Goal: Book appointment/travel/reservation

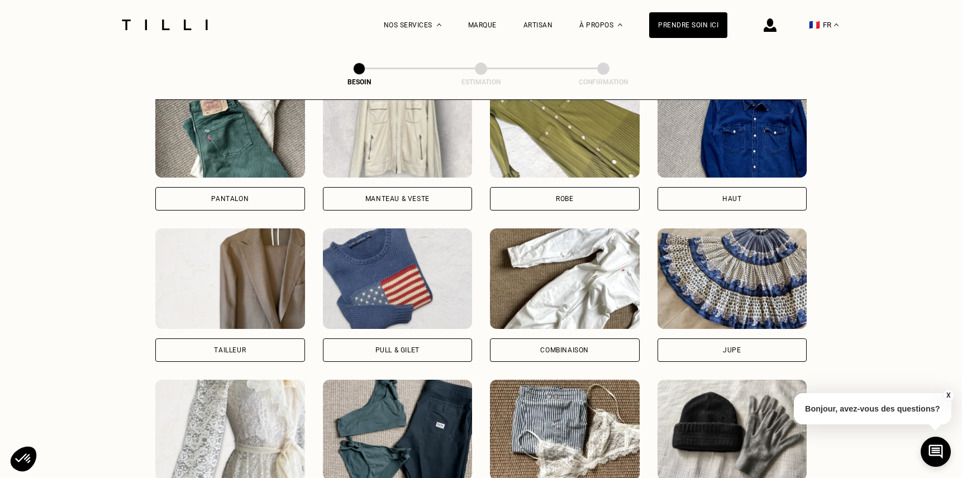
scroll to position [533, 0]
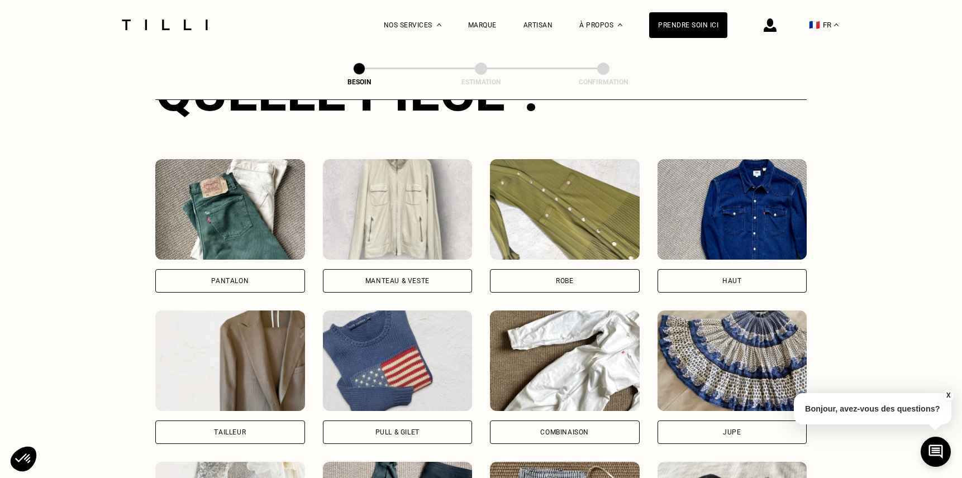
click at [758, 220] on img at bounding box center [733, 209] width 150 height 101
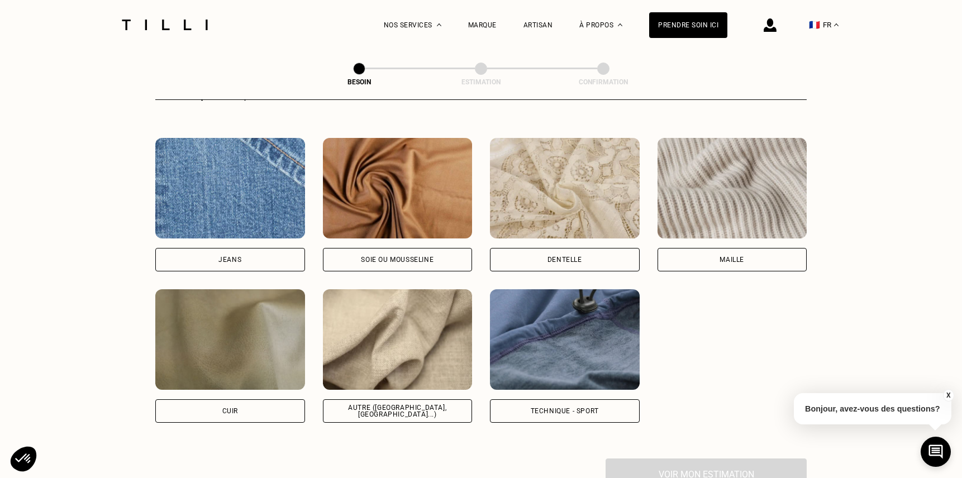
scroll to position [1197, 0]
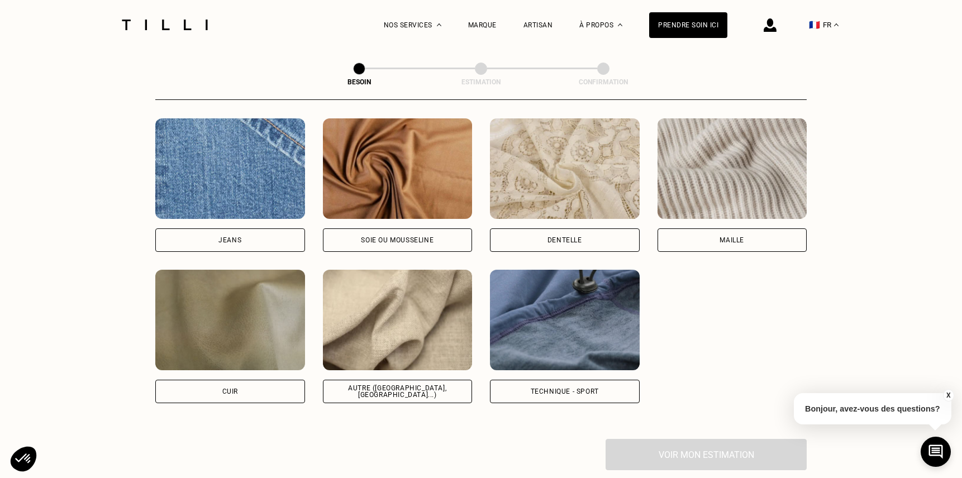
click at [397, 333] on img at bounding box center [398, 320] width 150 height 101
select select "FR"
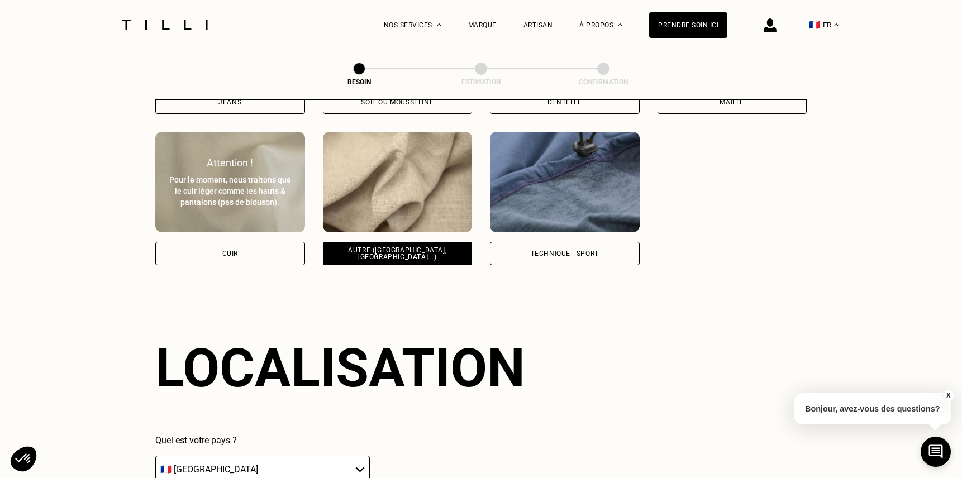
click at [210, 194] on div "Pour le moment, nous traitons que le cuir léger comme les hauts & pantalons (pa…" at bounding box center [230, 191] width 125 height 34
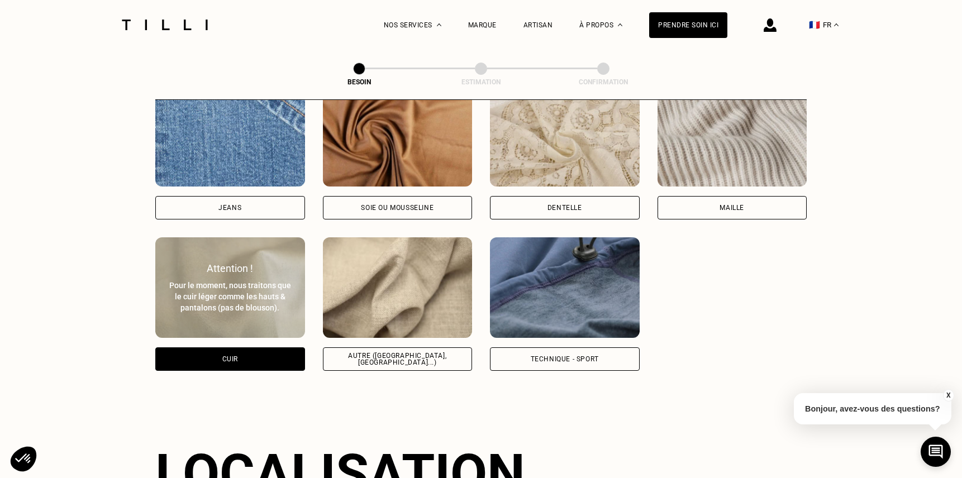
scroll to position [1223, 0]
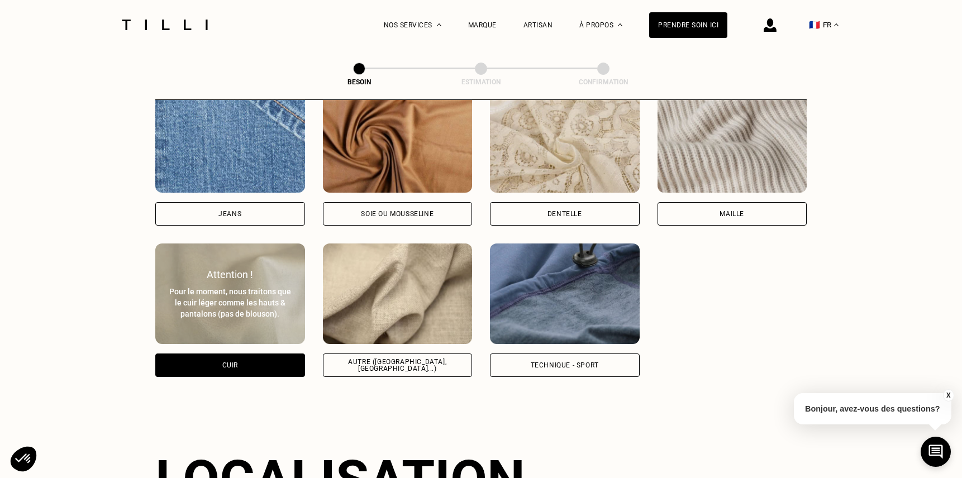
click at [434, 283] on img at bounding box center [398, 294] width 150 height 101
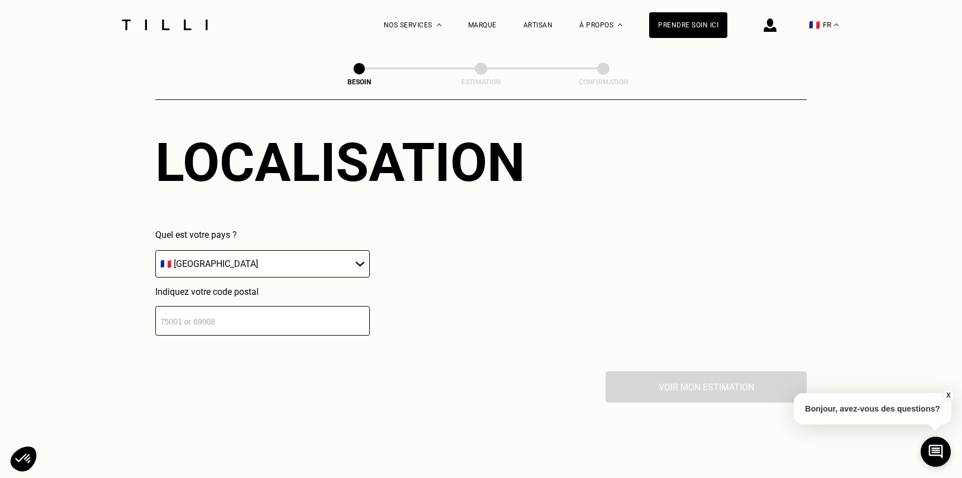
scroll to position [1559, 0]
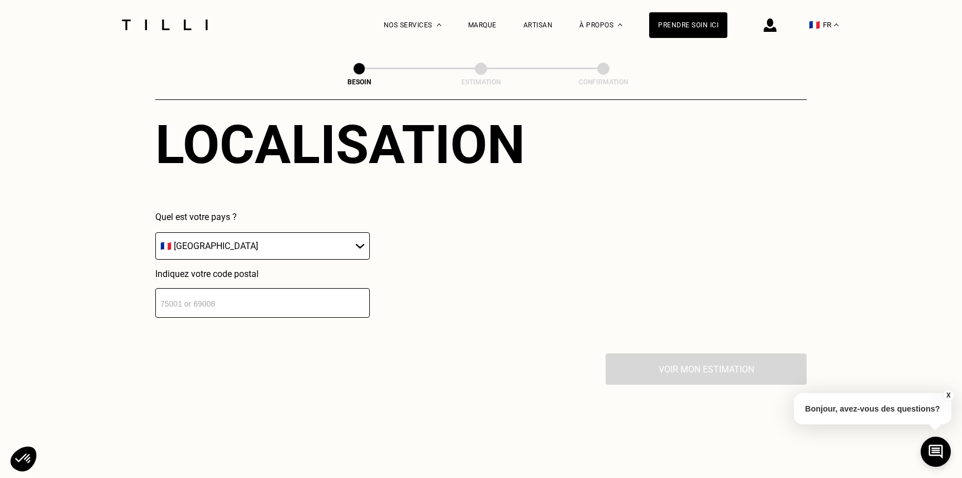
drag, startPoint x: 278, startPoint y: 299, endPoint x: 286, endPoint y: 305, distance: 10.1
click at [278, 300] on input "number" at bounding box center [262, 303] width 215 height 30
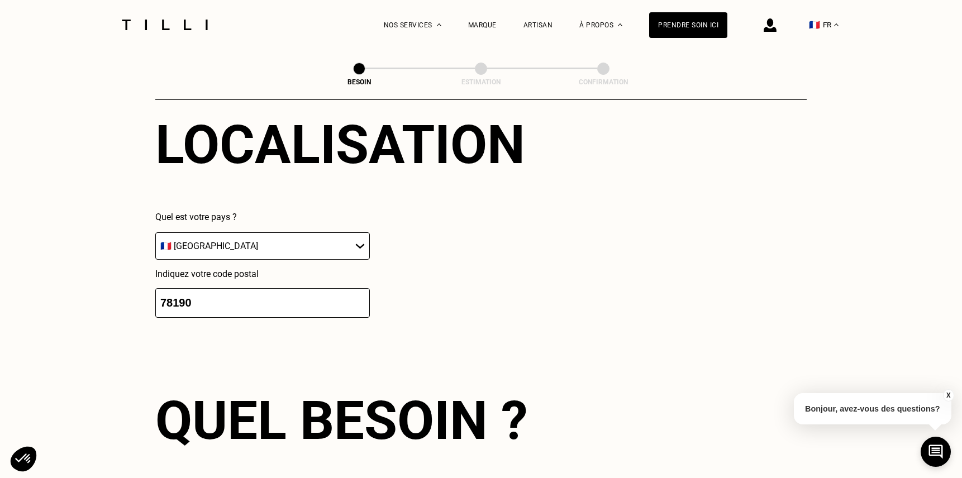
scroll to position [1781, 0]
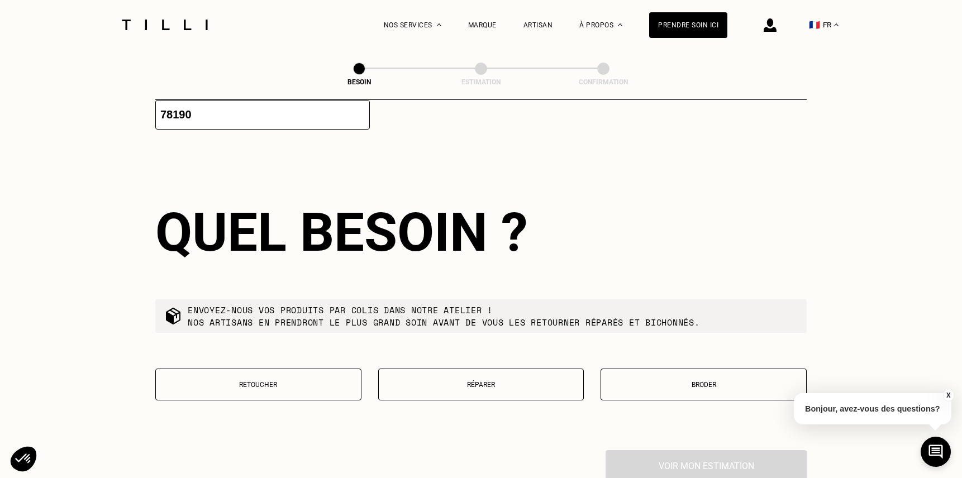
type input "78190"
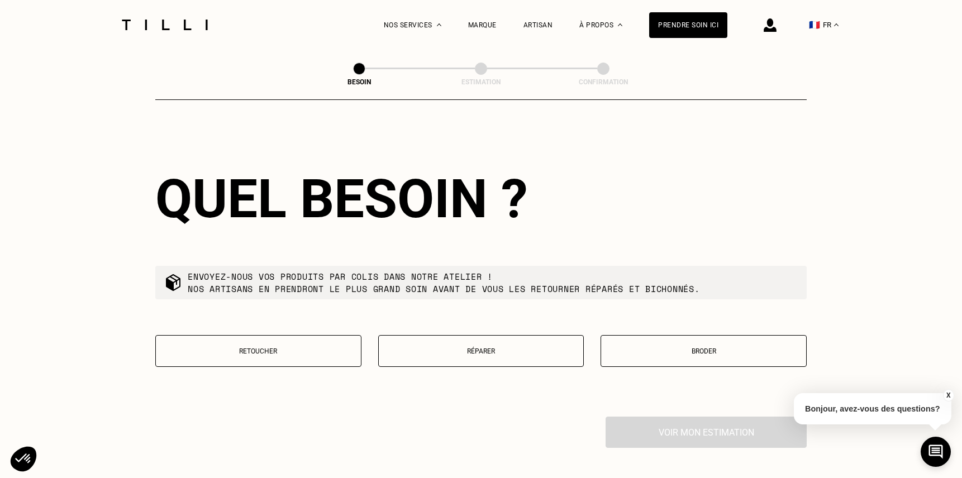
click at [497, 348] on p "Réparer" at bounding box center [482, 352] width 194 height 8
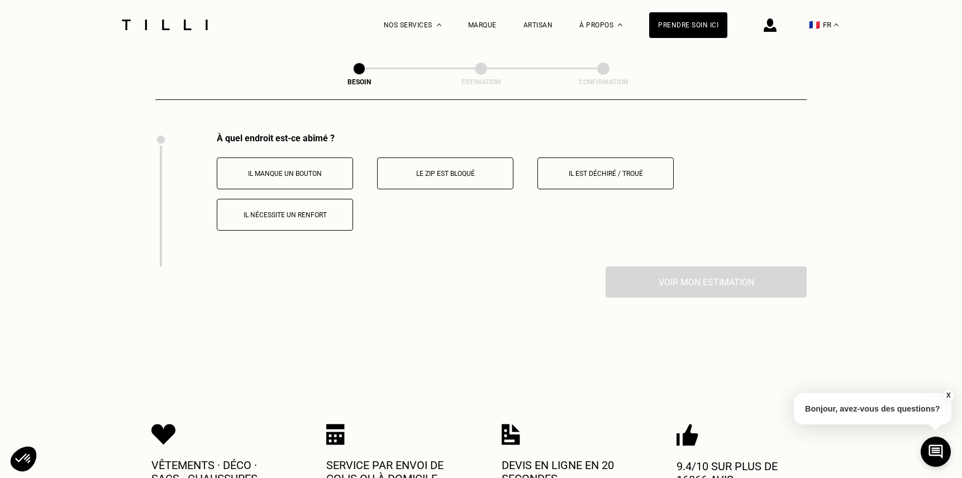
scroll to position [2067, 0]
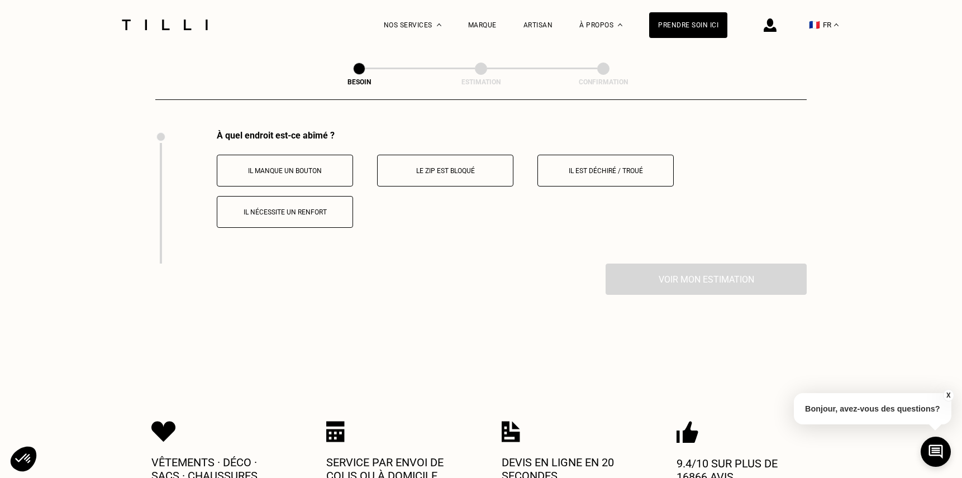
click at [613, 167] on p "Il est déchiré / troué" at bounding box center [606, 171] width 124 height 8
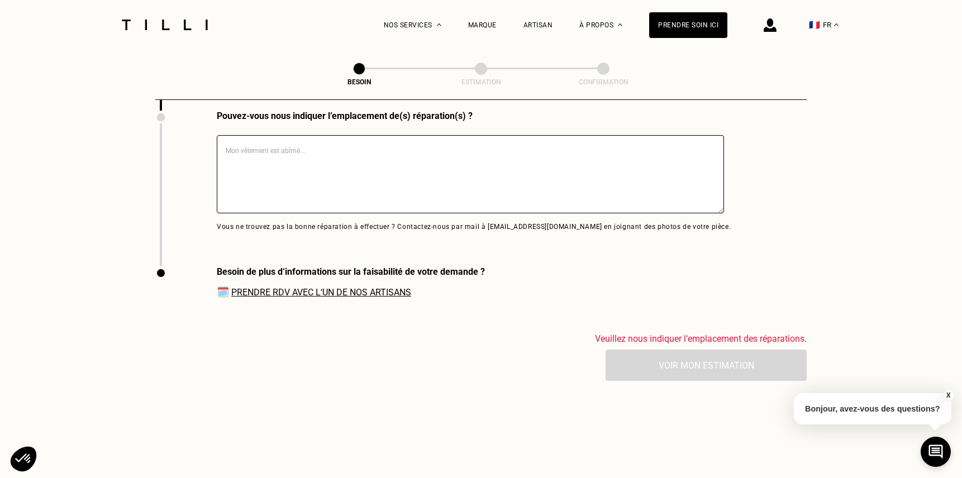
scroll to position [2369, 0]
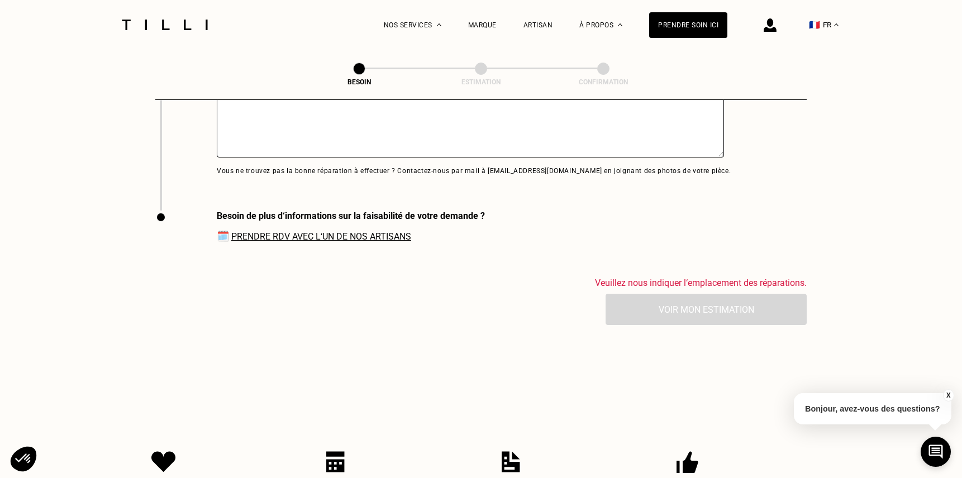
click at [298, 235] on link "Prendre RDV avec l‘un de nos artisans" at bounding box center [321, 236] width 180 height 11
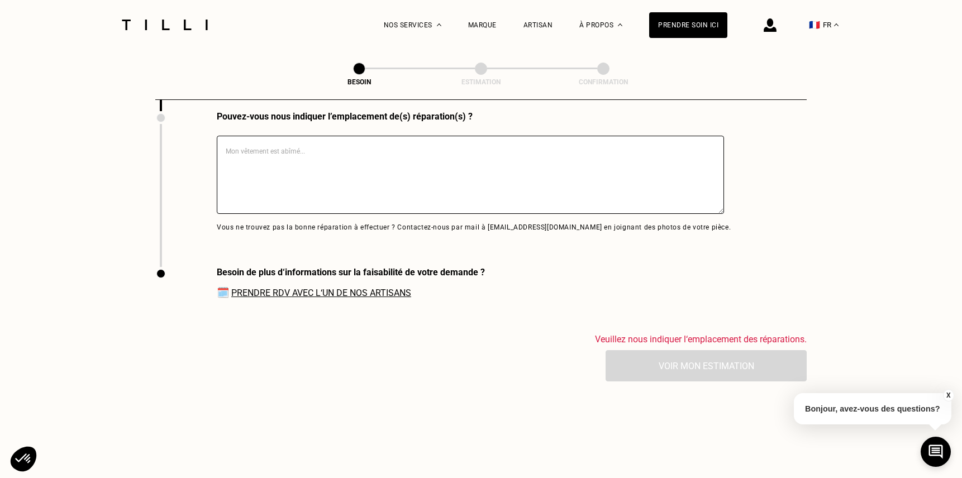
scroll to position [2313, 0]
click at [363, 194] on textarea at bounding box center [470, 174] width 507 height 78
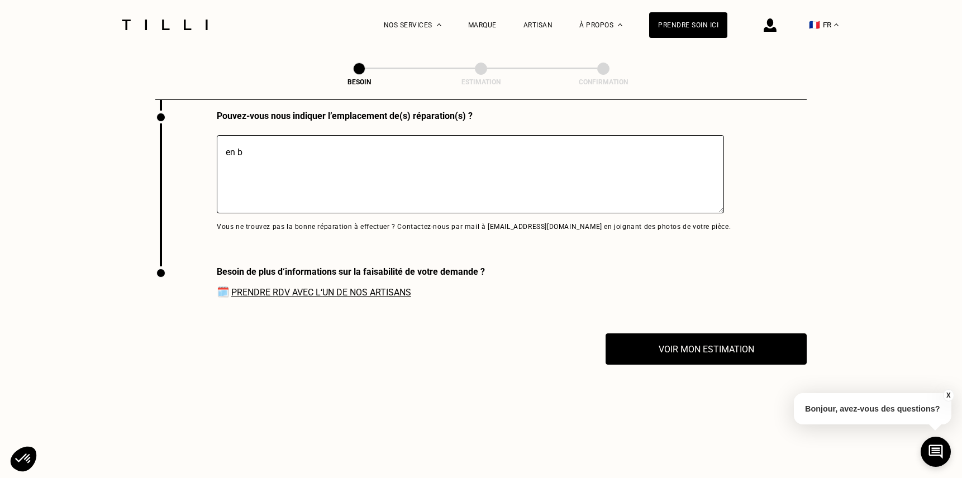
type textarea "en b"
click at [719, 348] on button "Voir mon estimation" at bounding box center [706, 349] width 221 height 35
